Goal: Information Seeking & Learning: Learn about a topic

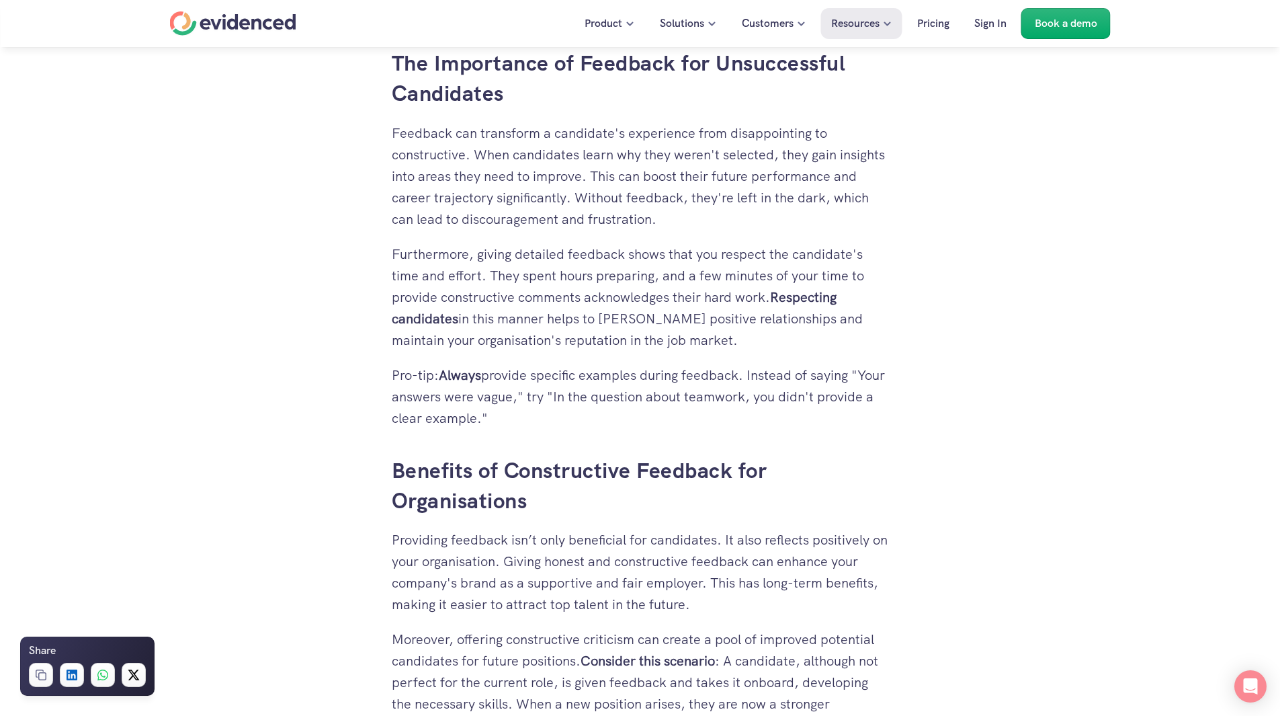
scroll to position [1546, 0]
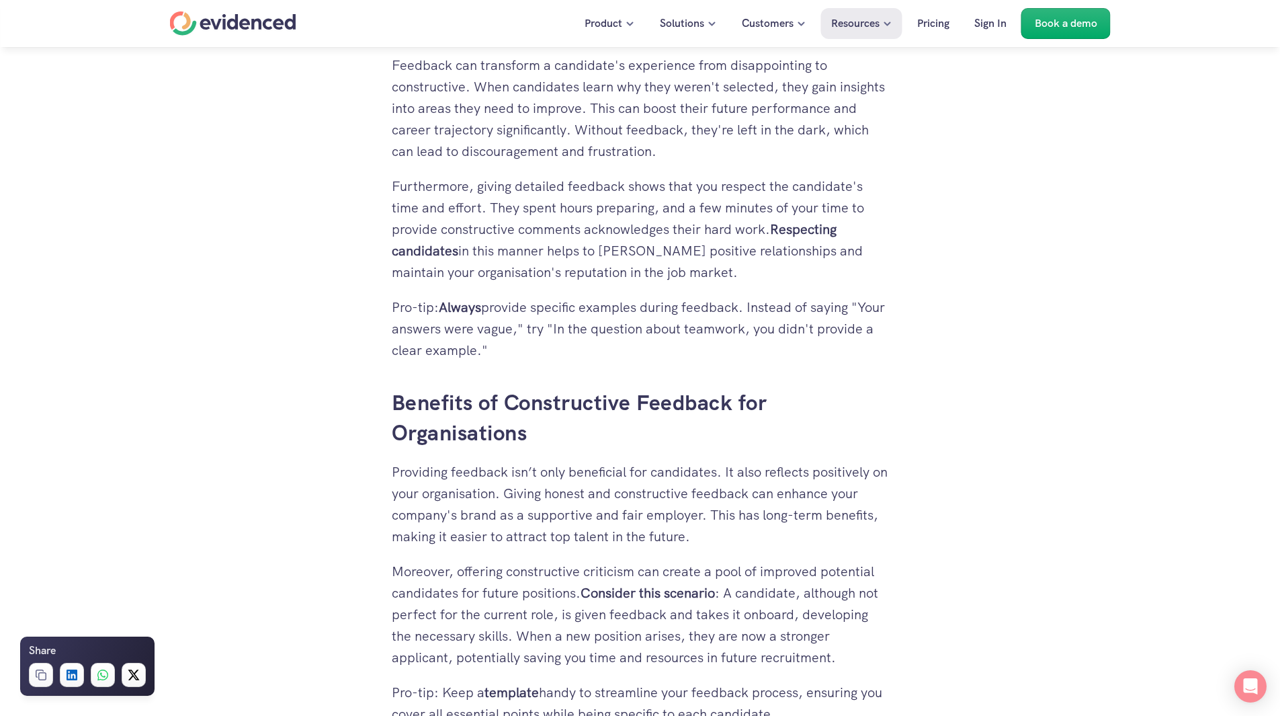
drag, startPoint x: 774, startPoint y: 229, endPoint x: 876, endPoint y: 266, distance: 108.6
click at [876, 266] on p "Furthermore, giving detailed feedback shows that you respect the candidate's ti…" at bounding box center [640, 229] width 497 height 108
click at [691, 277] on p "Furthermore, giving detailed feedback shows that you respect the candidate's ti…" at bounding box center [640, 229] width 497 height 108
drag, startPoint x: 776, startPoint y: 230, endPoint x: 654, endPoint y: 273, distance: 129.0
click at [654, 273] on p "Furthermore, giving detailed feedback shows that you respect the candidate's ti…" at bounding box center [640, 229] width 497 height 108
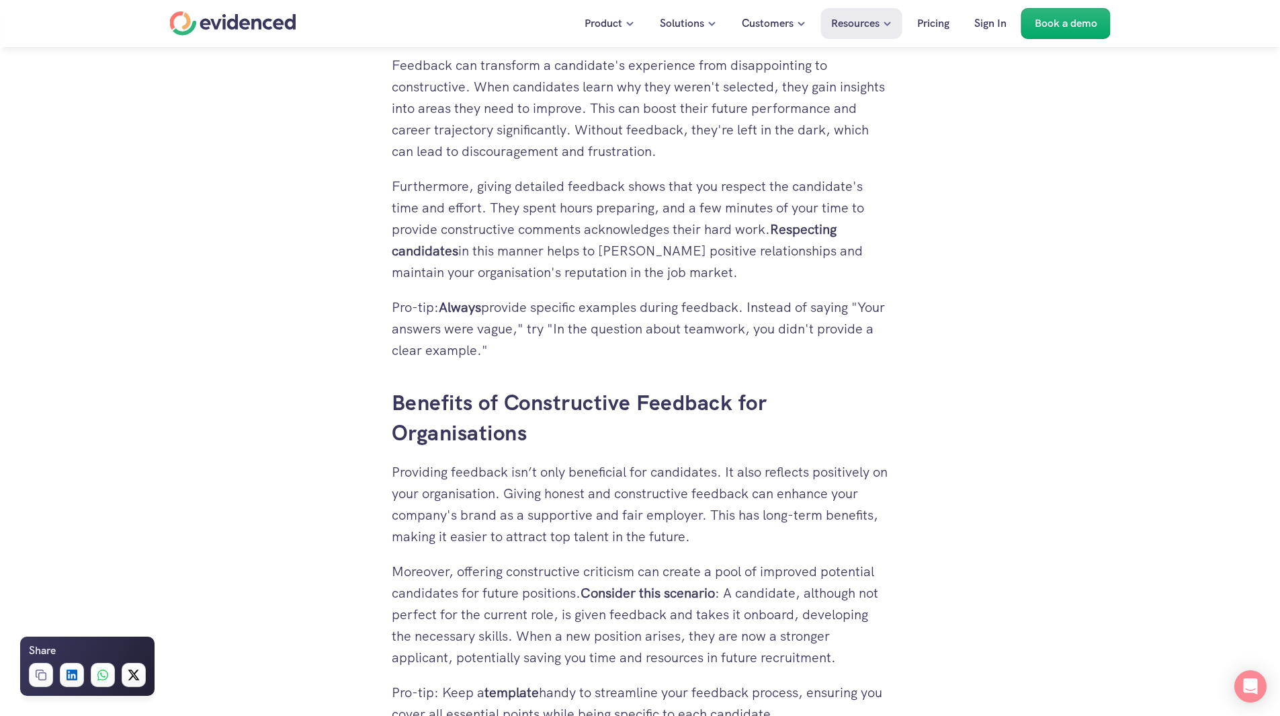
click at [654, 273] on p "Furthermore, giving detailed feedback shows that you respect the candidate's ti…" at bounding box center [640, 229] width 497 height 108
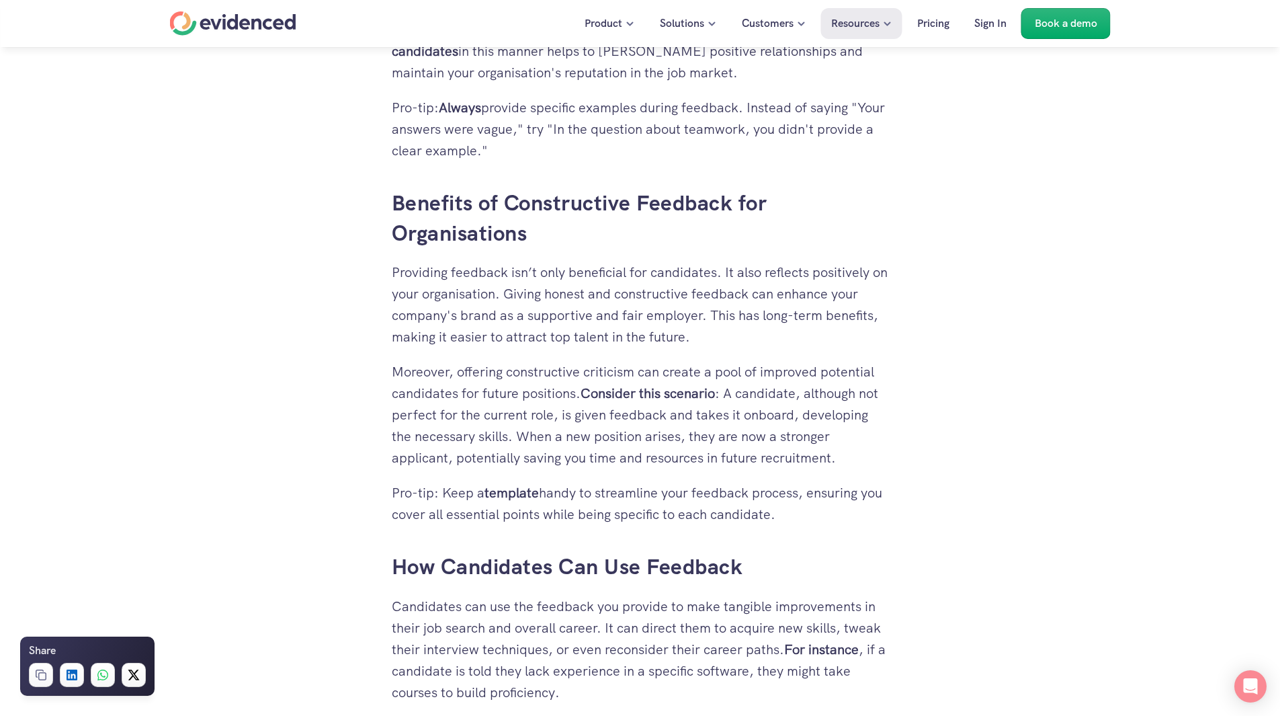
scroll to position [1748, 0]
drag, startPoint x: 393, startPoint y: 270, endPoint x: 878, endPoint y: 326, distance: 488.6
click at [878, 326] on p "Providing feedback isn’t only beneficial for candidates. It also reflects posit…" at bounding box center [640, 302] width 497 height 86
click at [772, 335] on p "Providing feedback isn’t only beneficial for candidates. It also reflects posit…" at bounding box center [640, 302] width 497 height 86
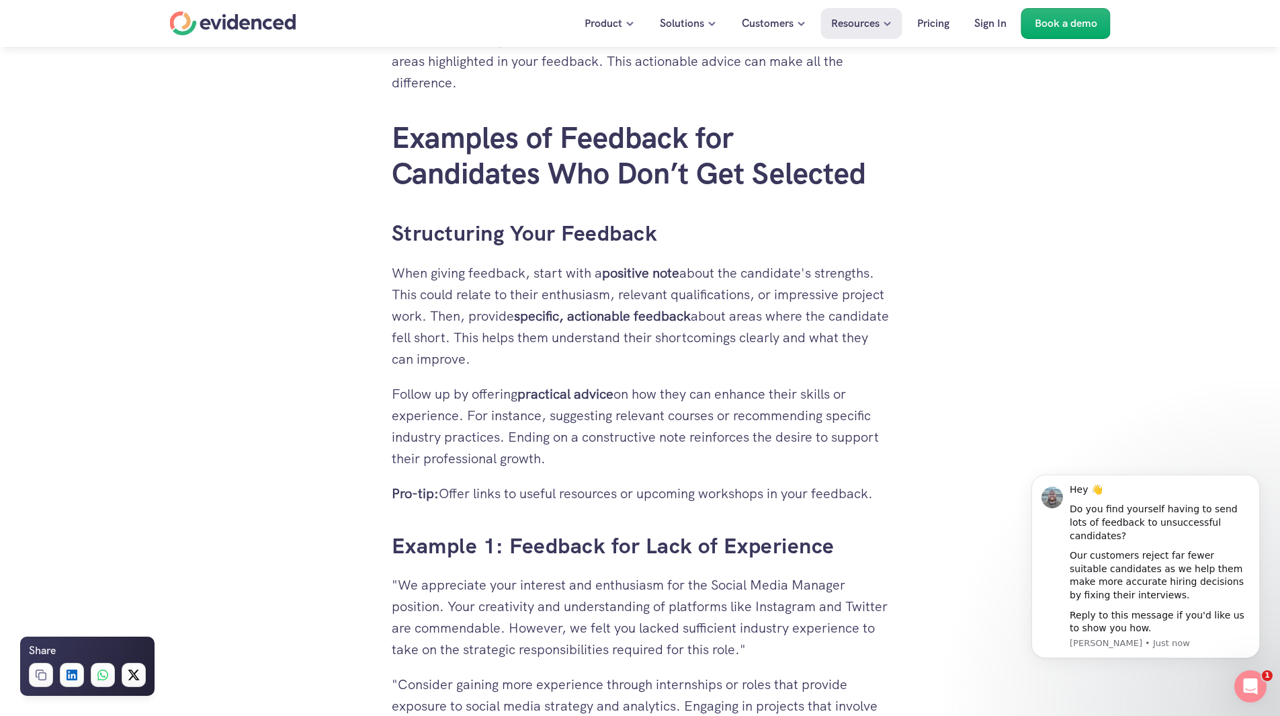
scroll to position [0, 0]
drag, startPoint x: 395, startPoint y: 272, endPoint x: 897, endPoint y: 272, distance: 502.1
click at [897, 272] on div "Need a hand? Try our feedback generator 👀 You've spent hours reviewing resumes,…" at bounding box center [640, 438] width 524 height 5274
click at [490, 305] on p "When giving feedback, start with a positive note about the candidate's strength…" at bounding box center [640, 316] width 497 height 108
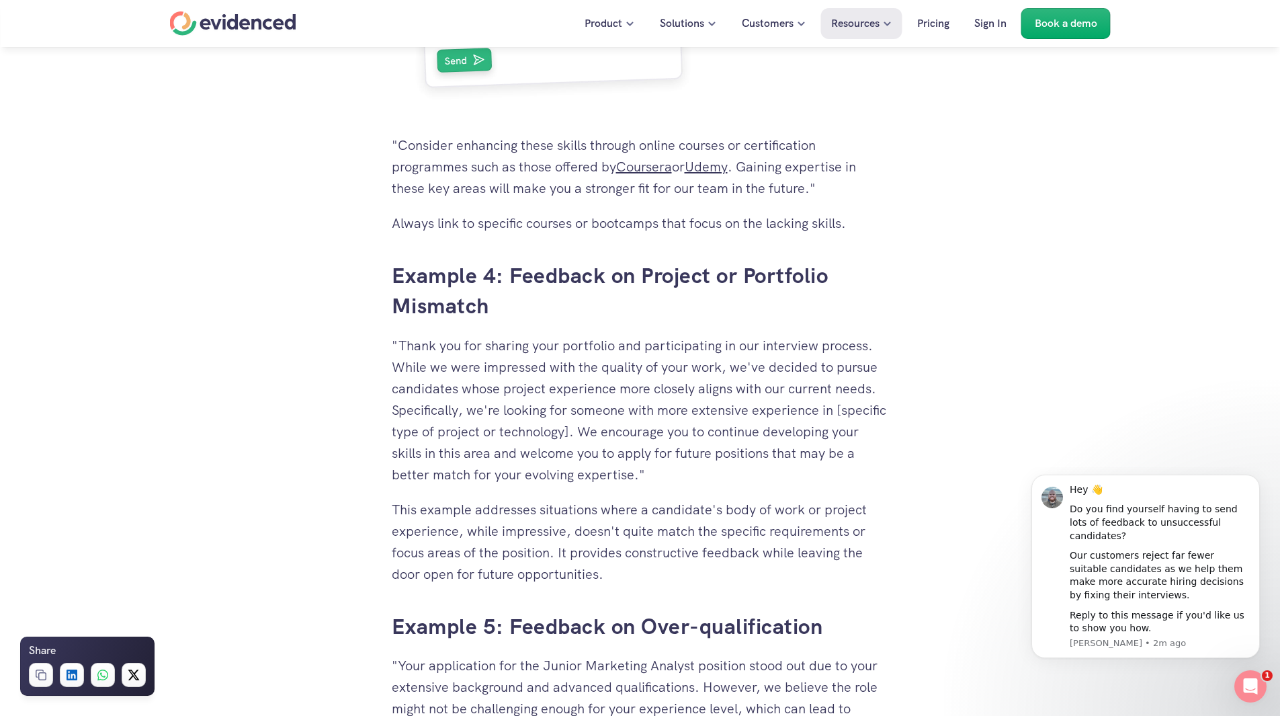
scroll to position [4033, 0]
